Goal: Answer question/provide support

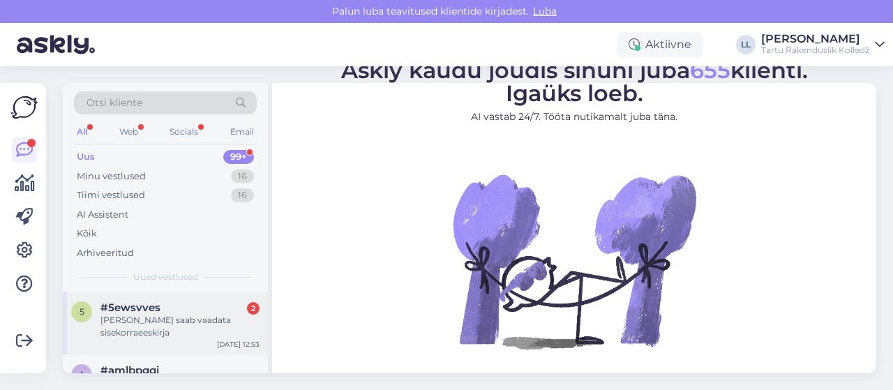
click at [119, 319] on div "[PERSON_NAME] saab vaadata sisekorraeeskirja" at bounding box center [179, 326] width 159 height 25
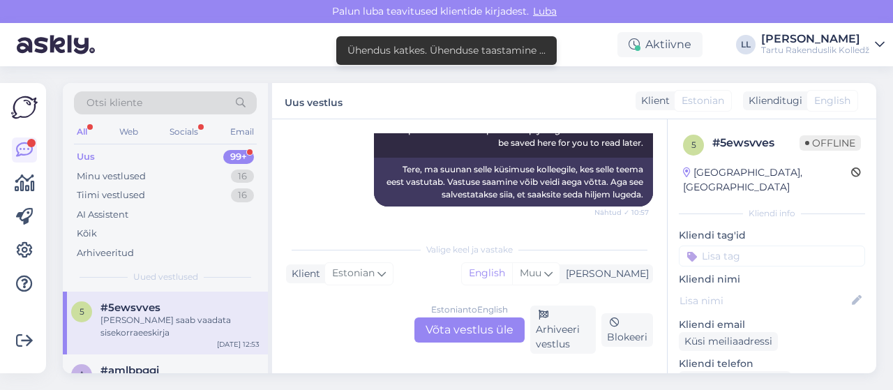
scroll to position [160, 0]
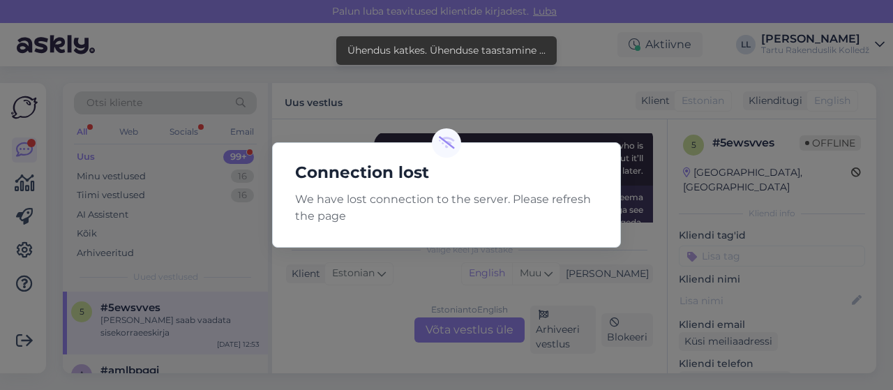
click at [661, 141] on div "Connection lost We have lost connection to the server. Please refresh the page" at bounding box center [446, 195] width 893 height 390
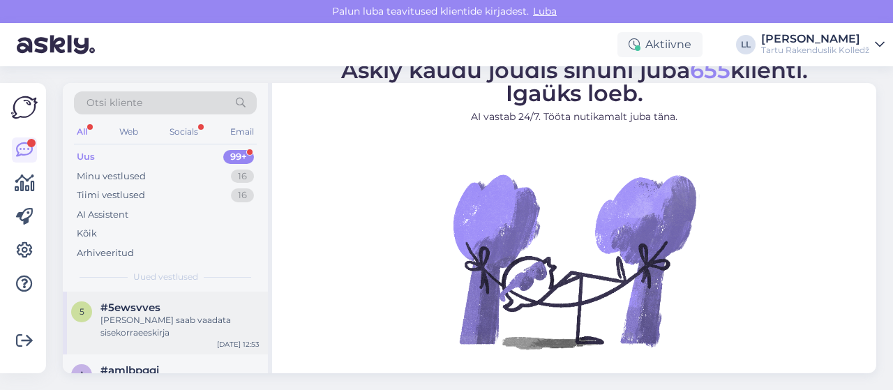
click at [172, 316] on div "[PERSON_NAME] saab vaadata sisekorraeeskirja" at bounding box center [179, 326] width 159 height 25
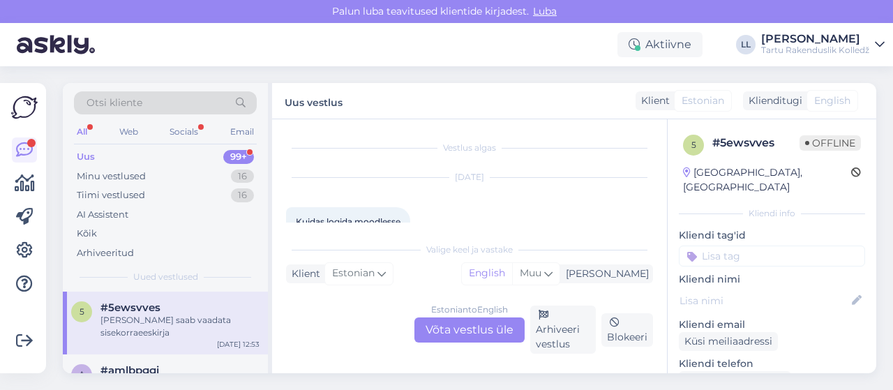
scroll to position [467, 0]
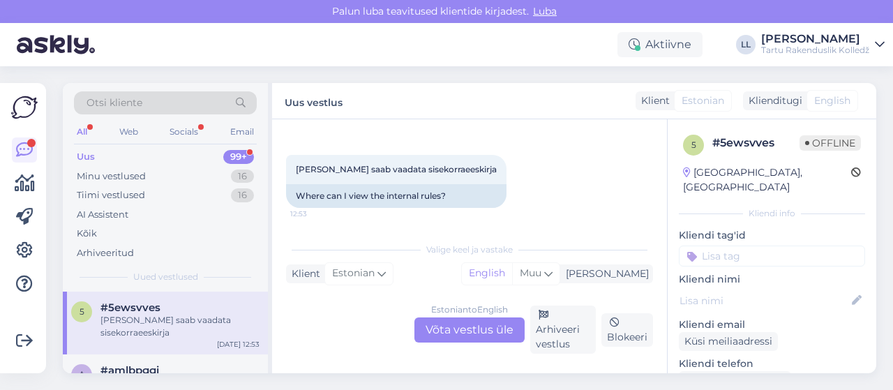
click at [467, 335] on div "Estonian to English Võta vestlus üle" at bounding box center [469, 329] width 110 height 25
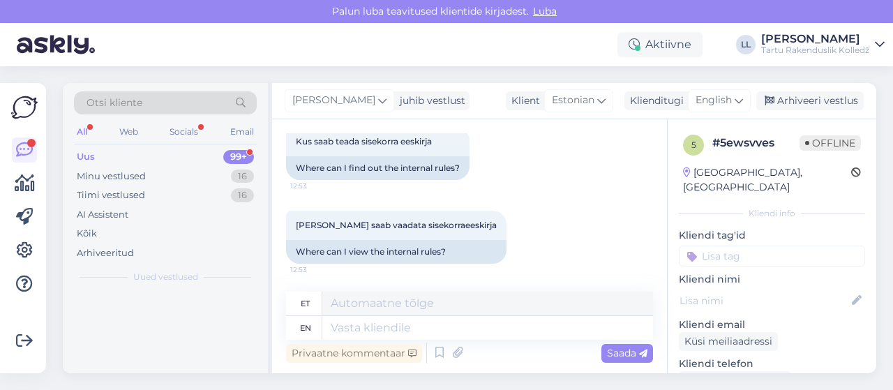
scroll to position [410, 0]
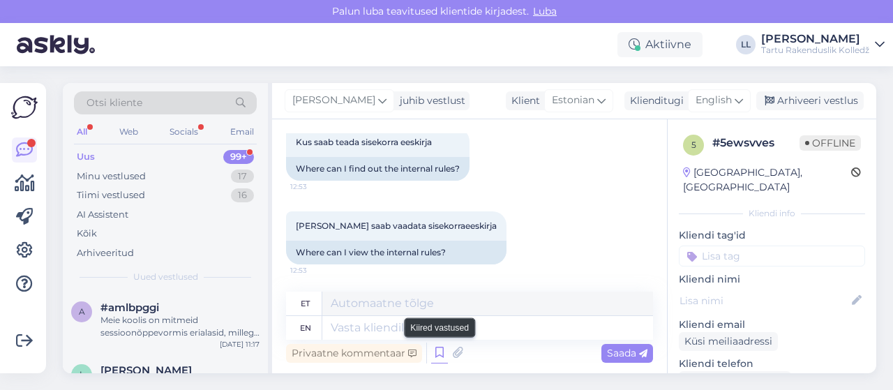
click at [437, 351] on icon at bounding box center [439, 353] width 17 height 21
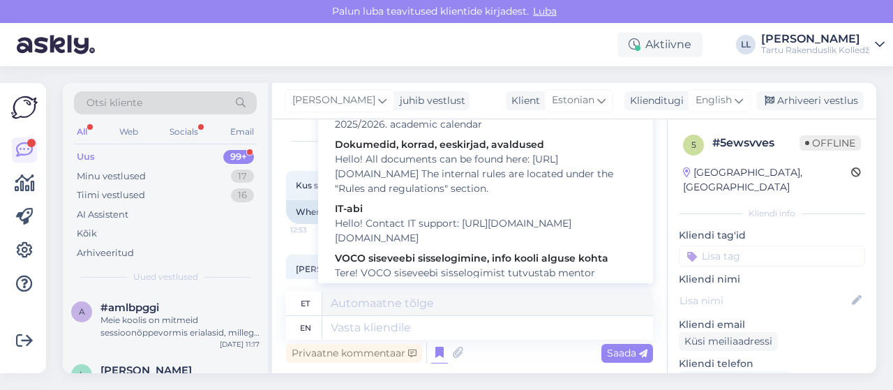
scroll to position [241, 0]
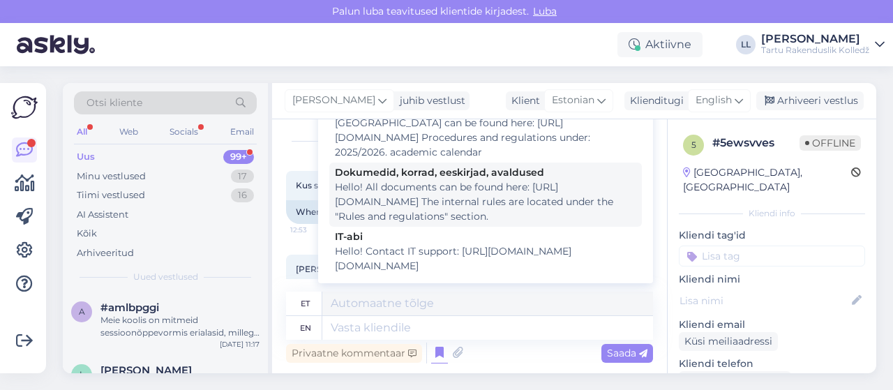
click at [480, 180] on div "Dokumedid, korrad, eeskirjad, avaldused" at bounding box center [485, 172] width 301 height 15
type textarea "Tere! Kõik dokumendid on leitavad siit: [URL][DOMAIN_NAME] Sisekorra eeskirjad …"
type textarea "Hello! All documents can be found here: [URL][DOMAIN_NAME] The internal rules a…"
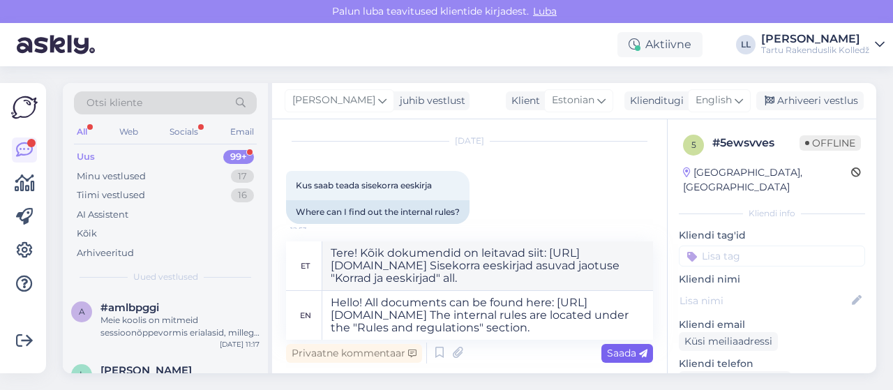
click at [621, 351] on span "Saada" at bounding box center [627, 353] width 40 height 13
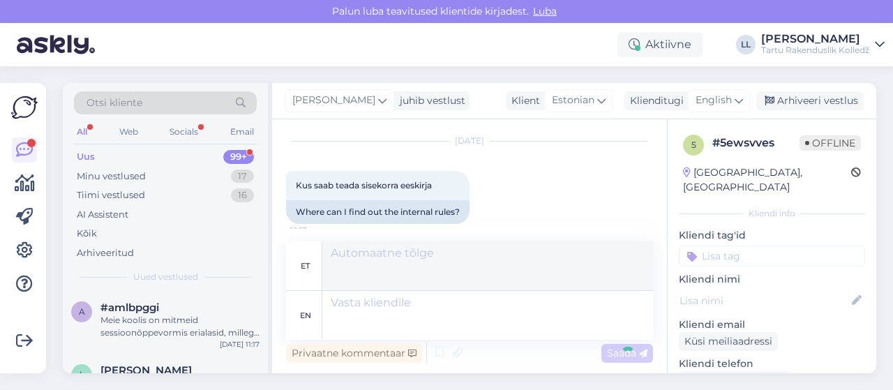
scroll to position [544, 0]
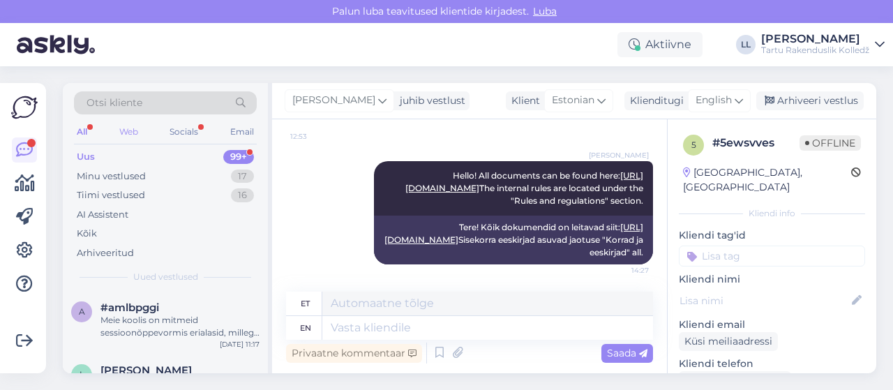
click at [136, 128] on div "Web" at bounding box center [129, 132] width 24 height 18
